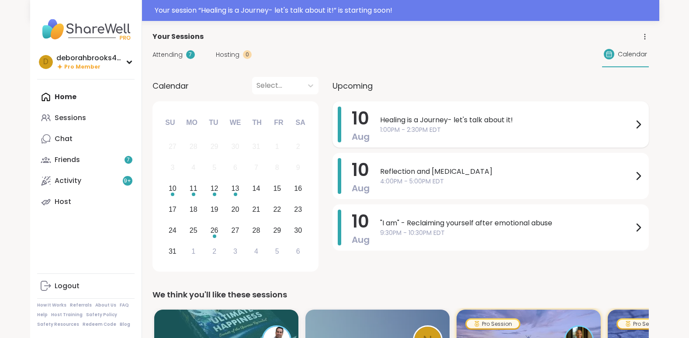
click at [454, 125] on span "1:00PM - 2:30PM EDT" at bounding box center [506, 129] width 253 height 9
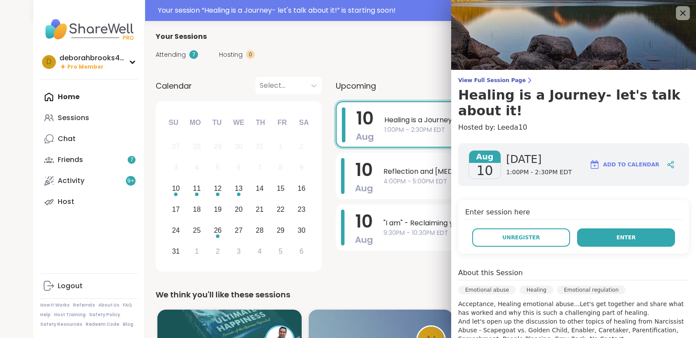
click at [623, 235] on button "Enter" at bounding box center [626, 238] width 98 height 18
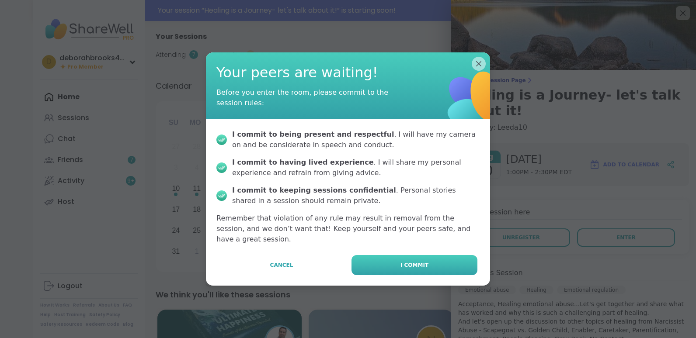
click at [402, 261] on span "I commit" at bounding box center [414, 265] width 28 height 8
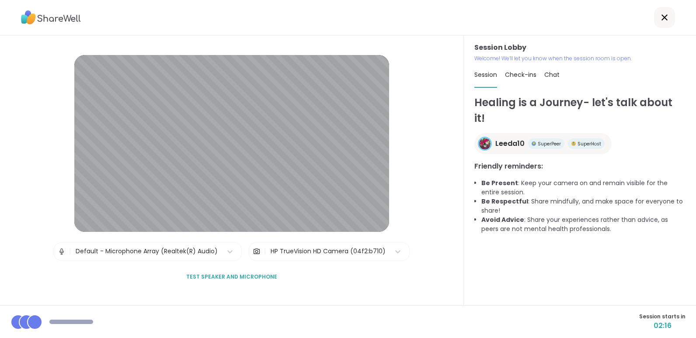
click at [246, 275] on span "Test speaker and microphone" at bounding box center [231, 277] width 91 height 8
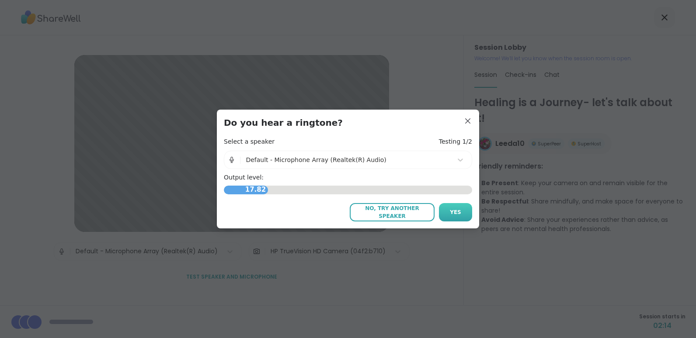
click at [452, 208] on button "Yes" at bounding box center [455, 212] width 33 height 18
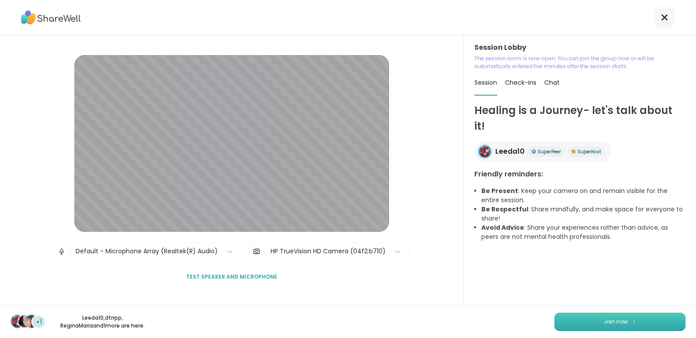
click at [606, 323] on span "Join now" at bounding box center [615, 322] width 24 height 8
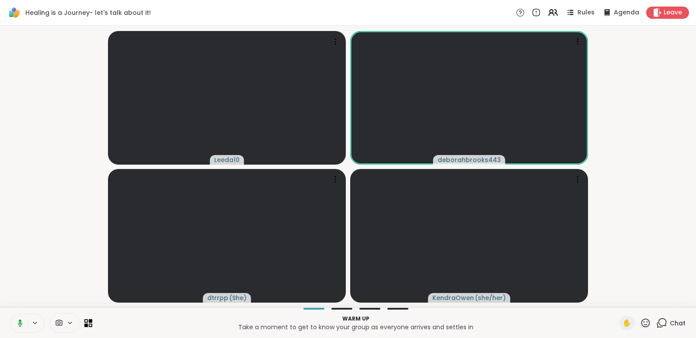
click at [684, 139] on video-player-container "Leeda10 deborahbrooks443 [PERSON_NAME] ( She ) [PERSON_NAME] ( she/her )" at bounding box center [347, 166] width 685 height 275
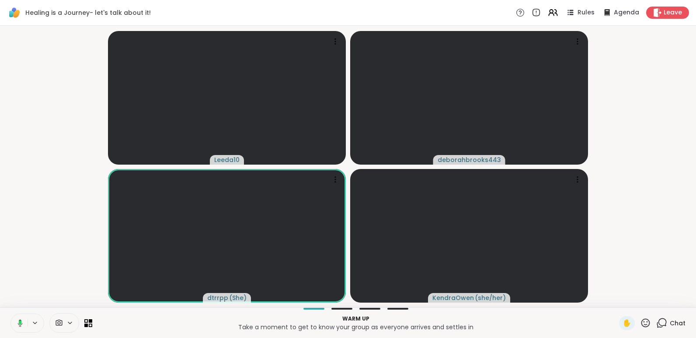
click at [684, 139] on video-player-container "Leeda10 deborahbrooks443 [PERSON_NAME] ( She ) [PERSON_NAME] ( she/her )" at bounding box center [347, 166] width 685 height 275
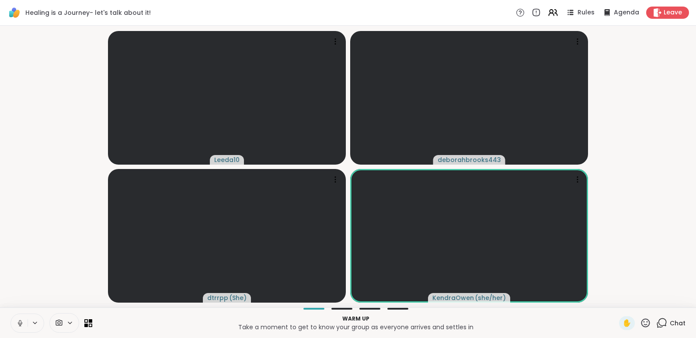
click at [22, 323] on icon at bounding box center [20, 323] width 4 height 3
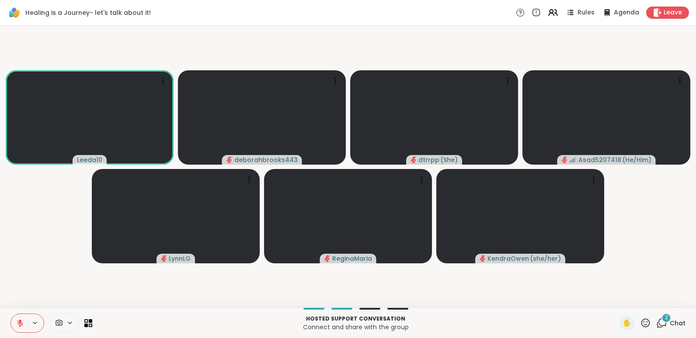
click at [22, 323] on icon at bounding box center [20, 323] width 8 height 8
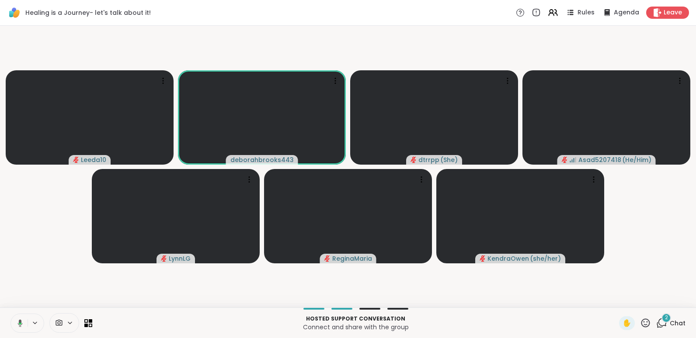
click at [22, 323] on icon at bounding box center [19, 323] width 8 height 8
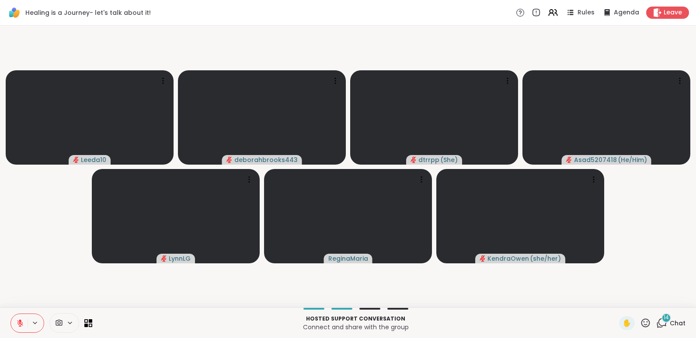
click at [22, 323] on icon at bounding box center [20, 323] width 8 height 8
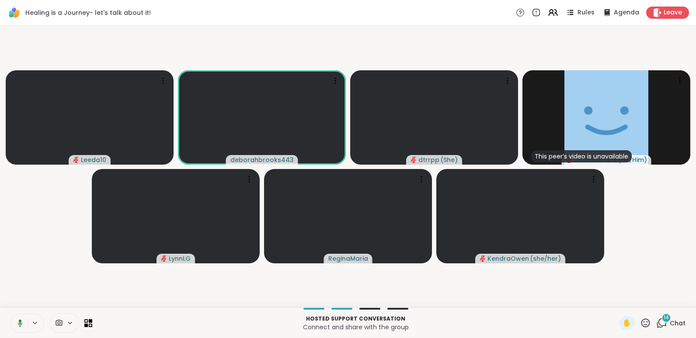
click at [21, 319] on icon at bounding box center [19, 323] width 8 height 8
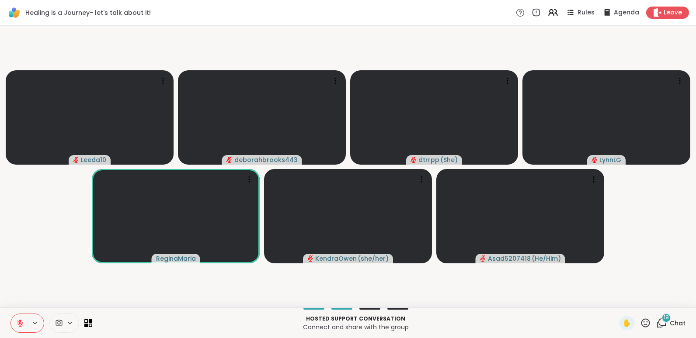
click at [21, 319] on icon at bounding box center [20, 323] width 8 height 8
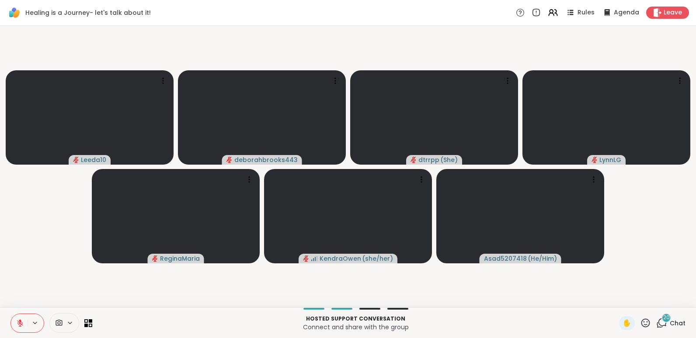
click at [21, 319] on icon at bounding box center [20, 323] width 8 height 8
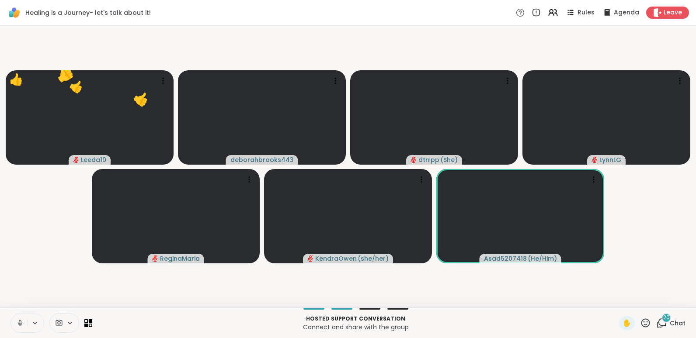
click at [21, 319] on icon at bounding box center [20, 323] width 8 height 8
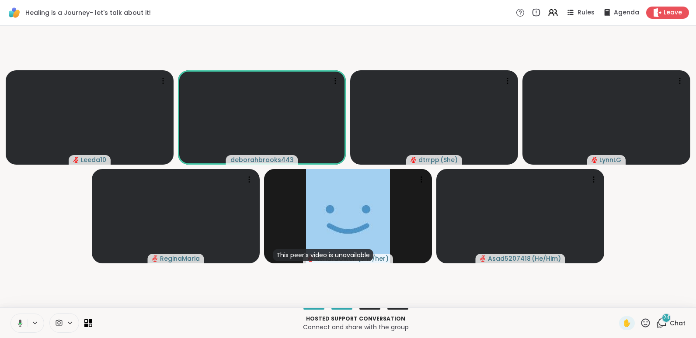
click at [21, 319] on icon at bounding box center [19, 323] width 8 height 8
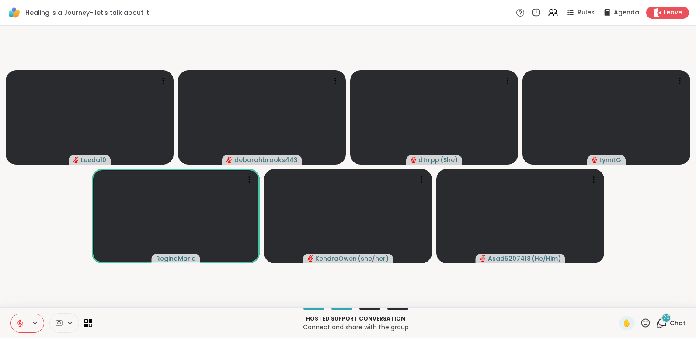
click at [640, 322] on icon at bounding box center [645, 323] width 11 height 11
click at [631, 294] on div "👍" at bounding box center [639, 300] width 16 height 14
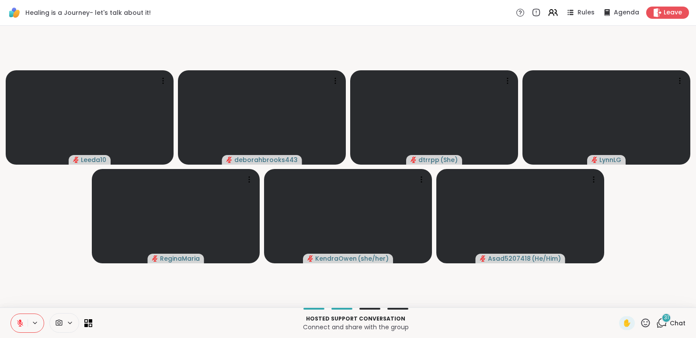
click at [19, 322] on icon at bounding box center [20, 323] width 6 height 6
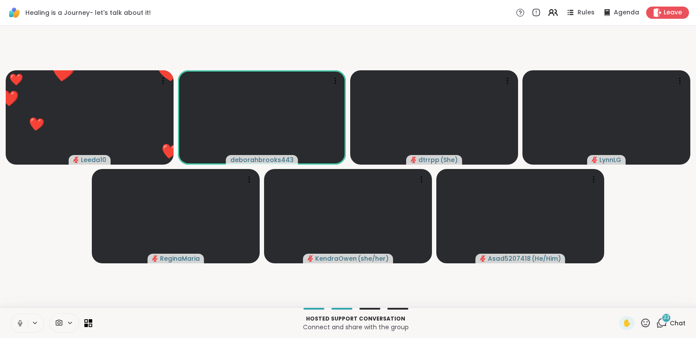
click at [19, 322] on icon at bounding box center [20, 323] width 8 height 8
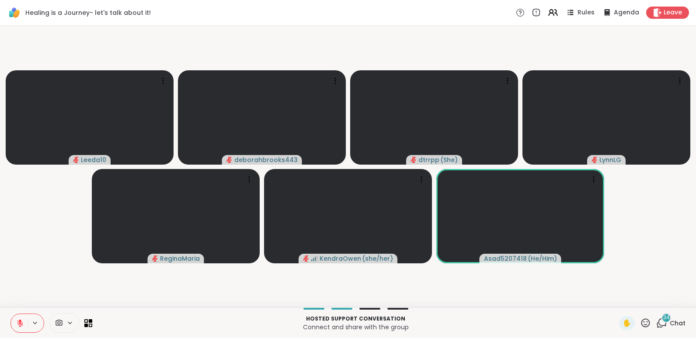
click at [663, 321] on span "34" at bounding box center [666, 317] width 7 height 7
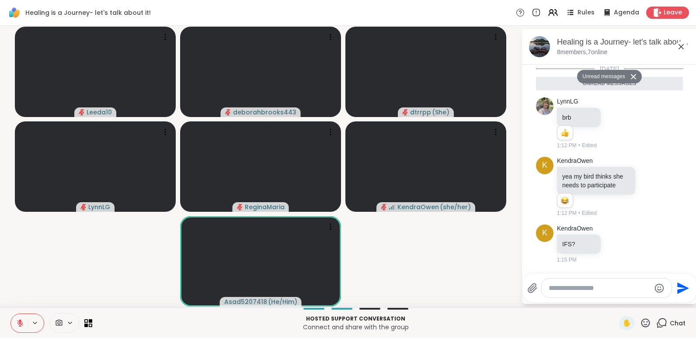
scroll to position [2251, 0]
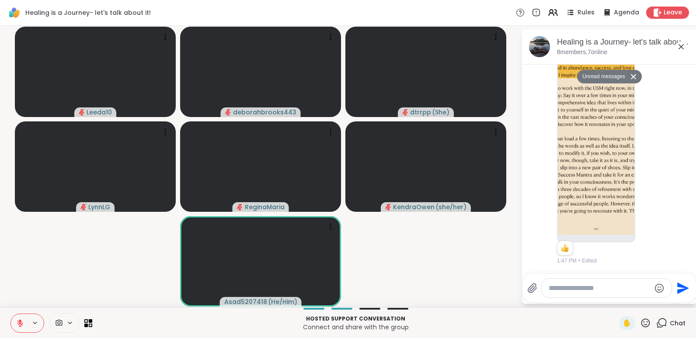
click at [630, 75] on icon at bounding box center [633, 77] width 6 height 6
click at [680, 45] on icon at bounding box center [681, 47] width 10 height 10
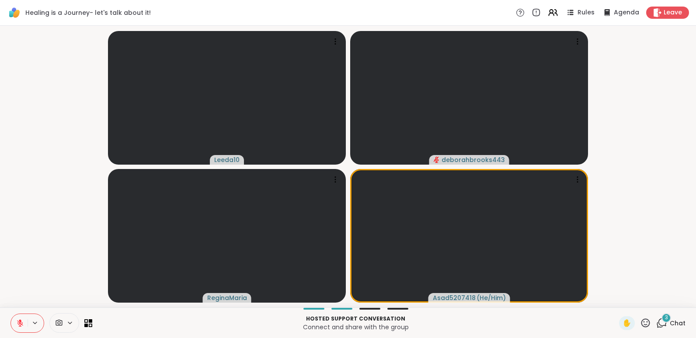
click at [22, 324] on icon at bounding box center [20, 323] width 6 height 6
click at [22, 324] on icon at bounding box center [20, 323] width 4 height 3
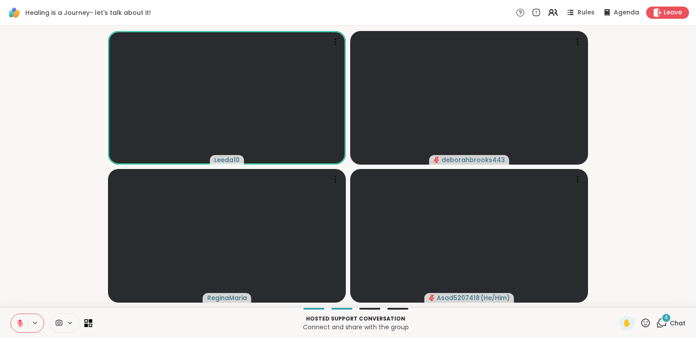
click at [658, 323] on icon at bounding box center [661, 323] width 11 height 11
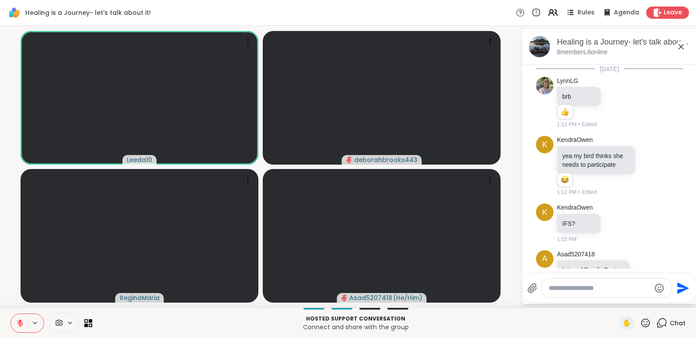
scroll to position [2481, 0]
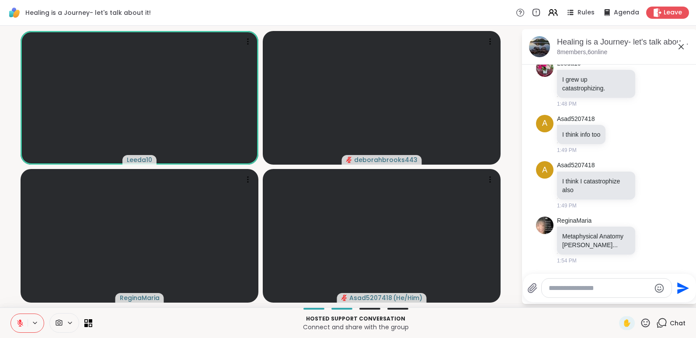
click at [613, 285] on textarea "Type your message" at bounding box center [599, 288] width 102 height 9
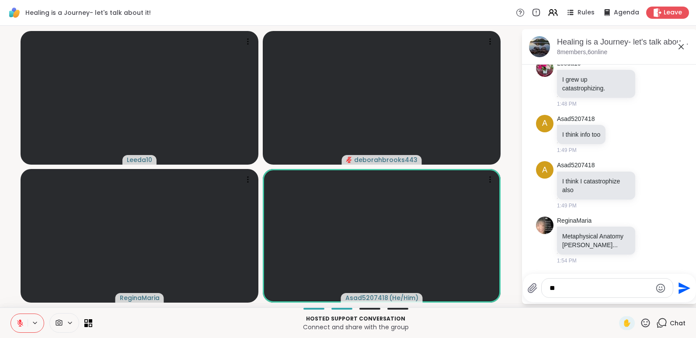
type textarea "*"
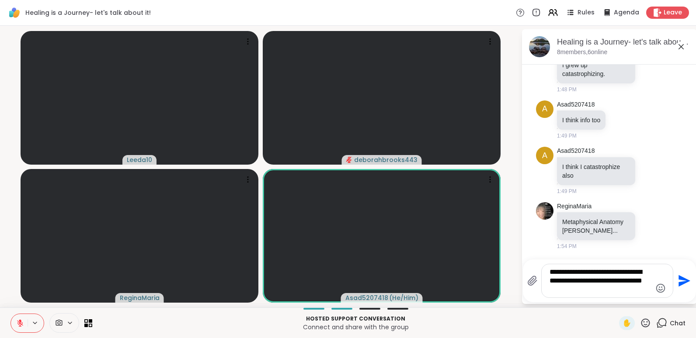
type textarea "**********"
click at [682, 284] on icon "Send" at bounding box center [684, 281] width 12 height 12
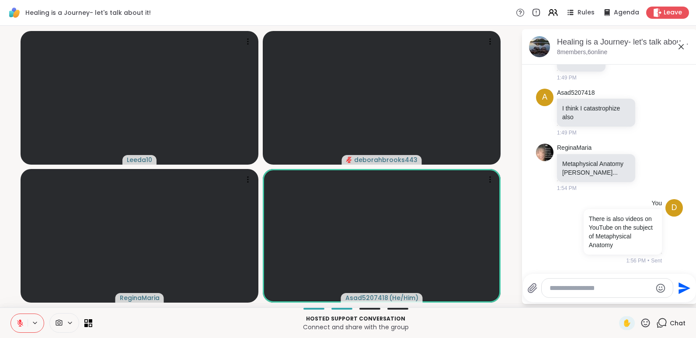
scroll to position [2541, 0]
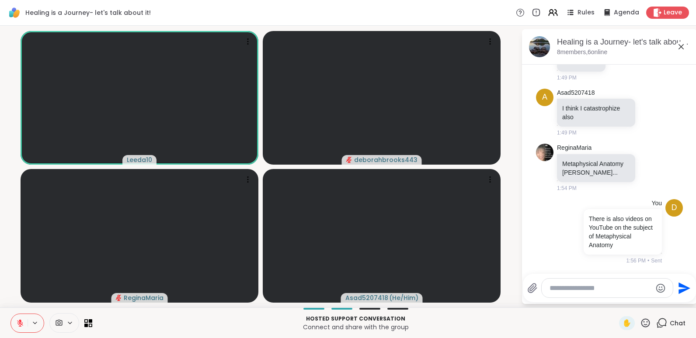
click at [682, 47] on icon at bounding box center [681, 47] width 10 height 10
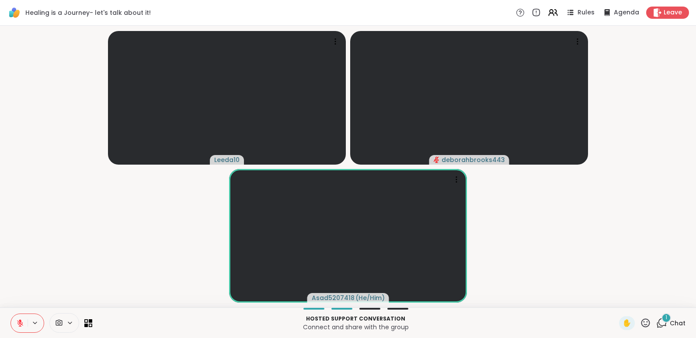
click at [20, 322] on icon at bounding box center [20, 320] width 3 height 3
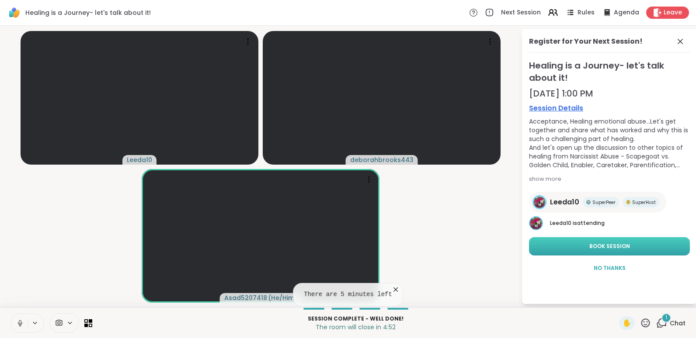
click at [632, 246] on button "Book Session" at bounding box center [609, 246] width 161 height 18
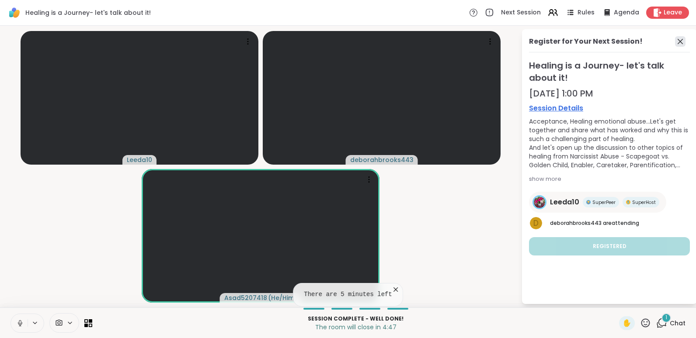
click at [681, 39] on icon at bounding box center [680, 41] width 10 height 10
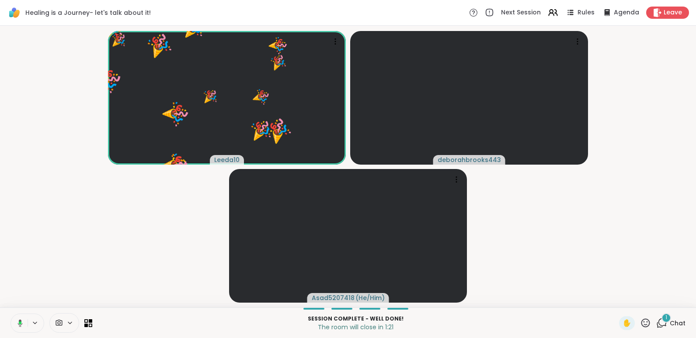
click at [641, 323] on icon at bounding box center [645, 323] width 11 height 11
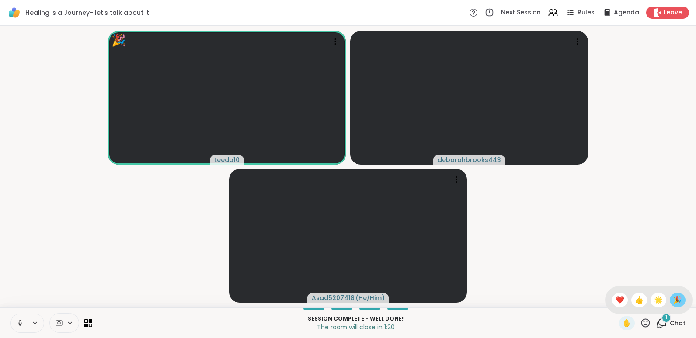
click at [673, 298] on span "🎉" at bounding box center [677, 300] width 9 height 10
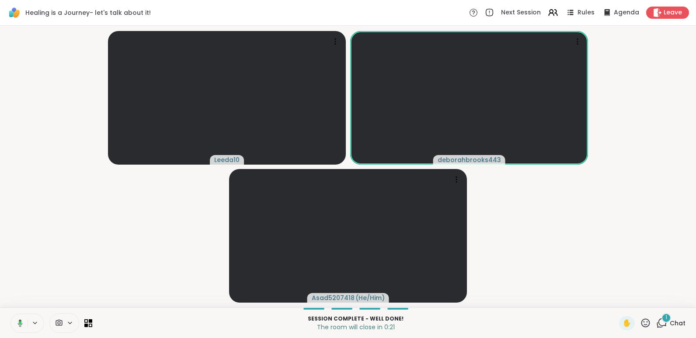
click at [640, 321] on icon at bounding box center [645, 323] width 11 height 11
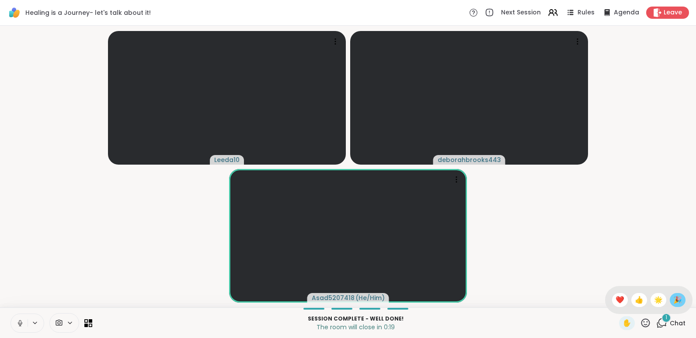
click at [674, 300] on span "🎉" at bounding box center [677, 300] width 9 height 10
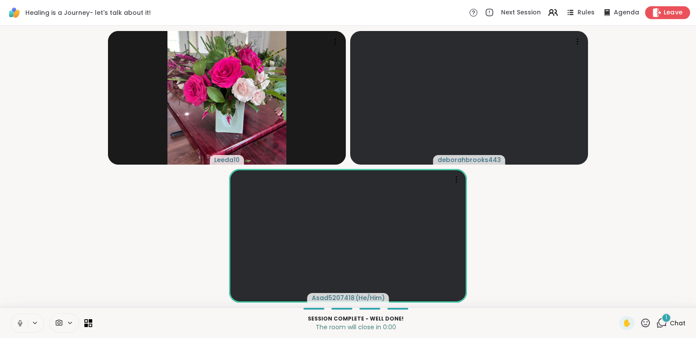
click at [674, 8] on span "Leave" at bounding box center [672, 12] width 19 height 9
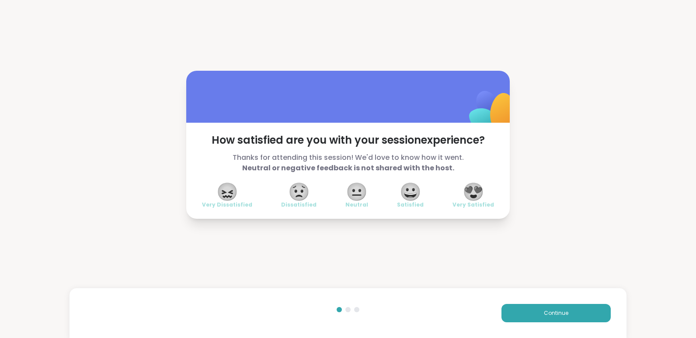
click at [474, 192] on span "😍" at bounding box center [473, 192] width 22 height 16
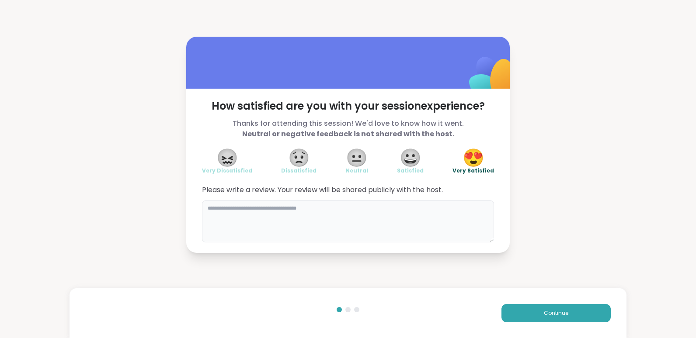
click at [273, 211] on textarea at bounding box center [348, 222] width 292 height 42
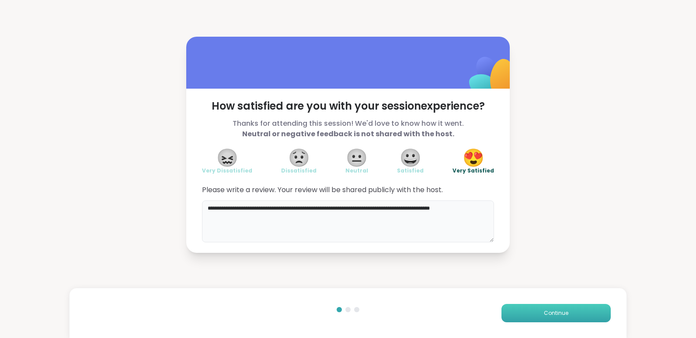
type textarea "**********"
click at [531, 315] on button "Continue" at bounding box center [555, 313] width 109 height 18
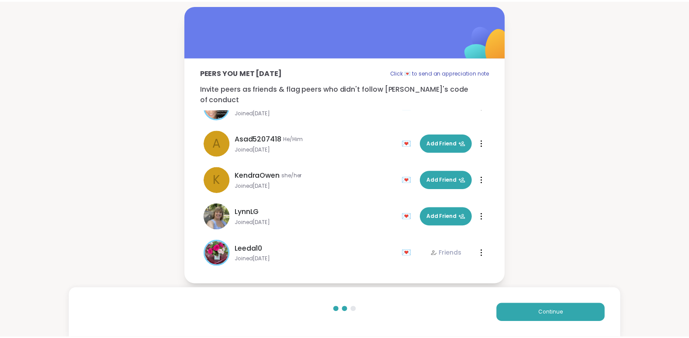
scroll to position [63, 0]
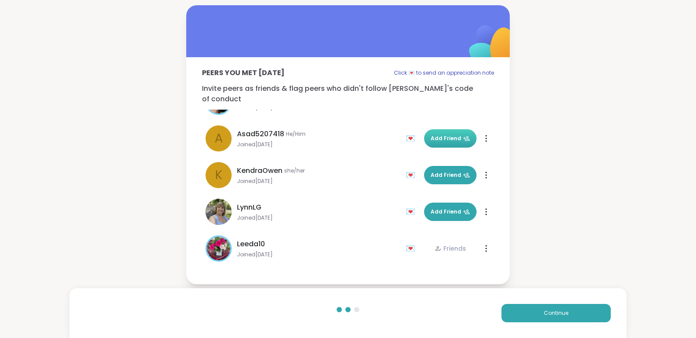
click at [431, 135] on span "Add Friend" at bounding box center [449, 139] width 39 height 8
click at [535, 314] on button "Continue" at bounding box center [555, 313] width 109 height 18
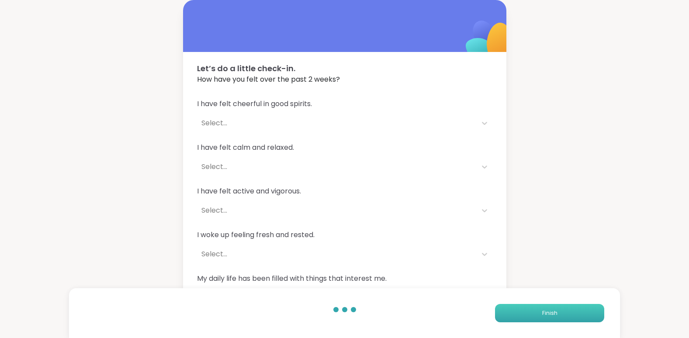
click at [535, 314] on button "Finish" at bounding box center [549, 313] width 109 height 18
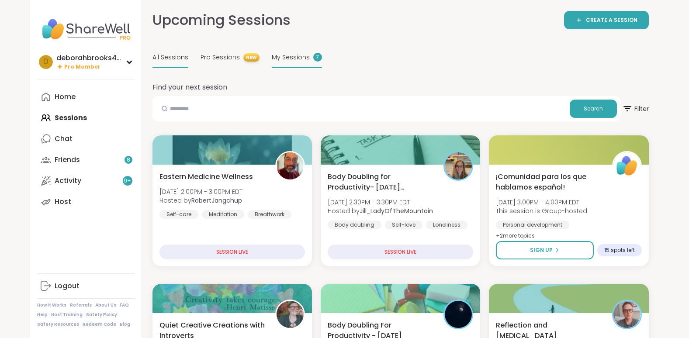
click at [284, 55] on span "My Sessions" at bounding box center [291, 57] width 38 height 9
